Goal: Transaction & Acquisition: Purchase product/service

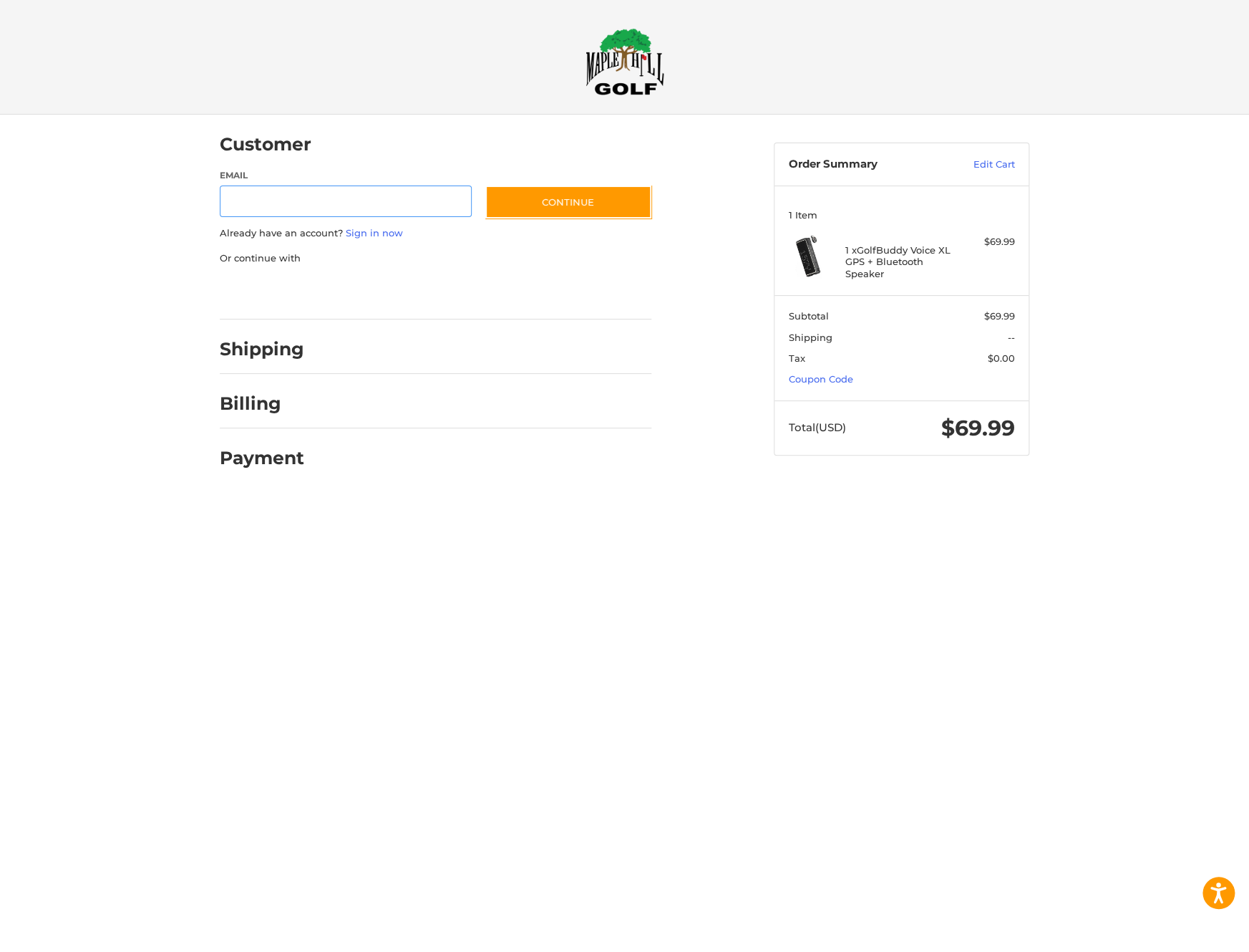
type input "**********"
click at [0, 496] on div at bounding box center [0, 496] width 0 height 0
type input "**********"
click at [0, 496] on div at bounding box center [0, 496] width 0 height 0
